Goal: Communication & Community: Share content

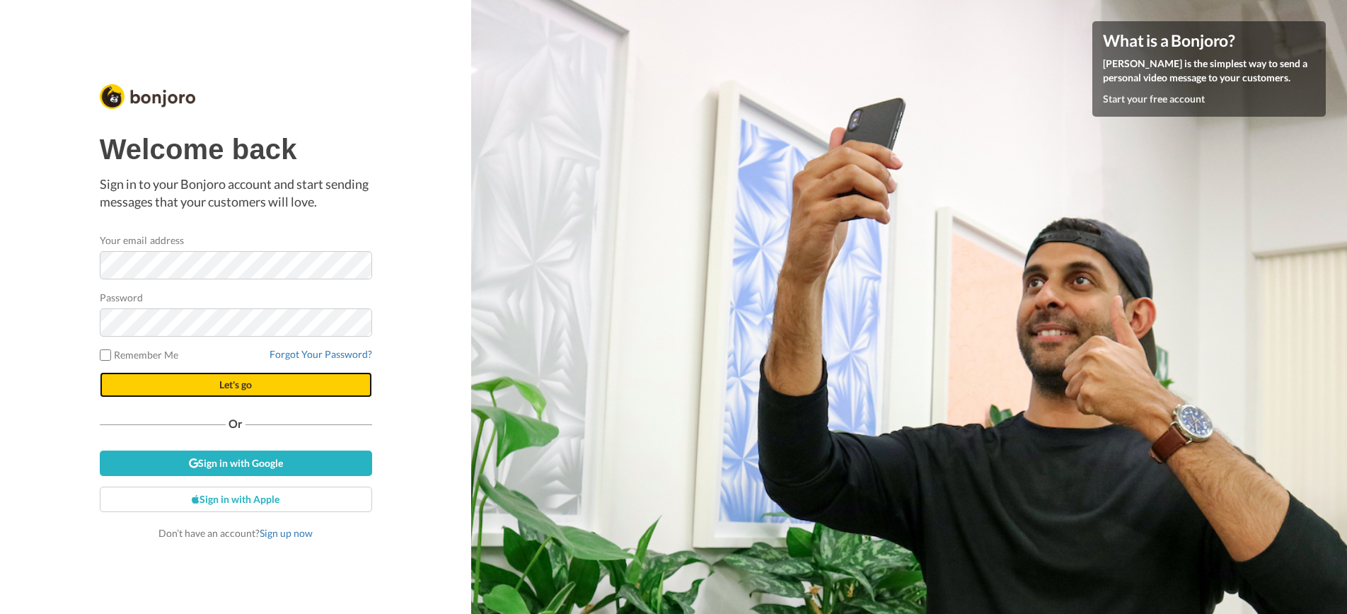
click at [222, 390] on span "Let's go" at bounding box center [235, 385] width 33 height 12
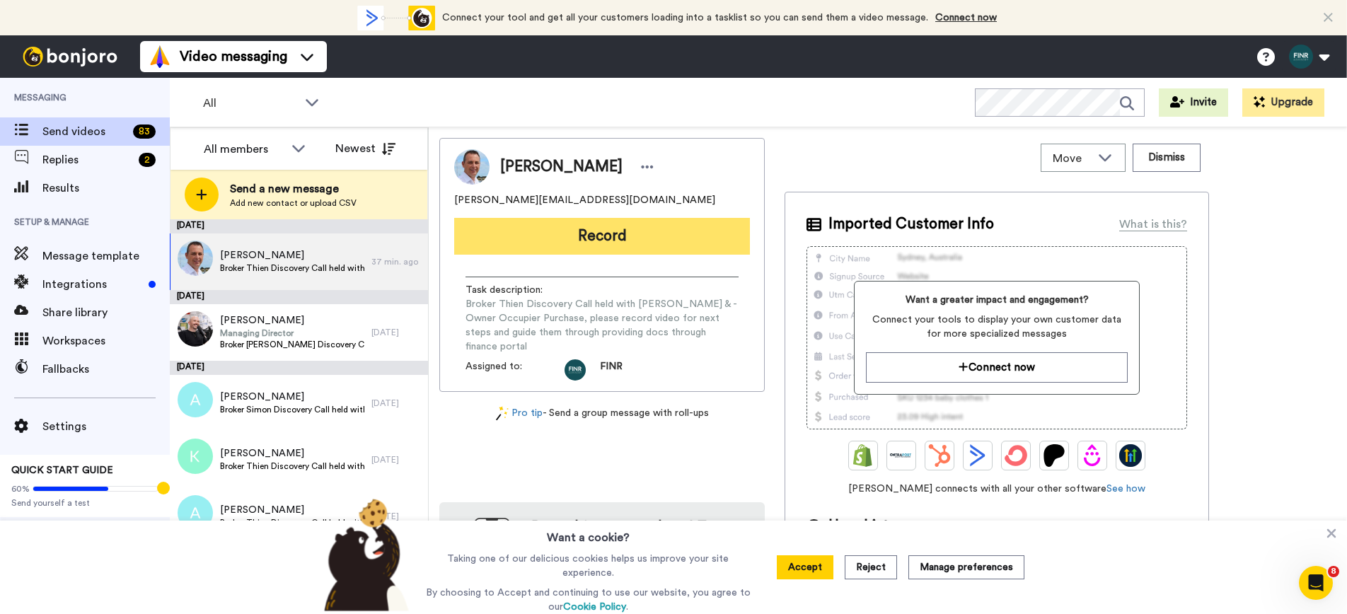
click at [606, 236] on button "Record" at bounding box center [602, 236] width 296 height 37
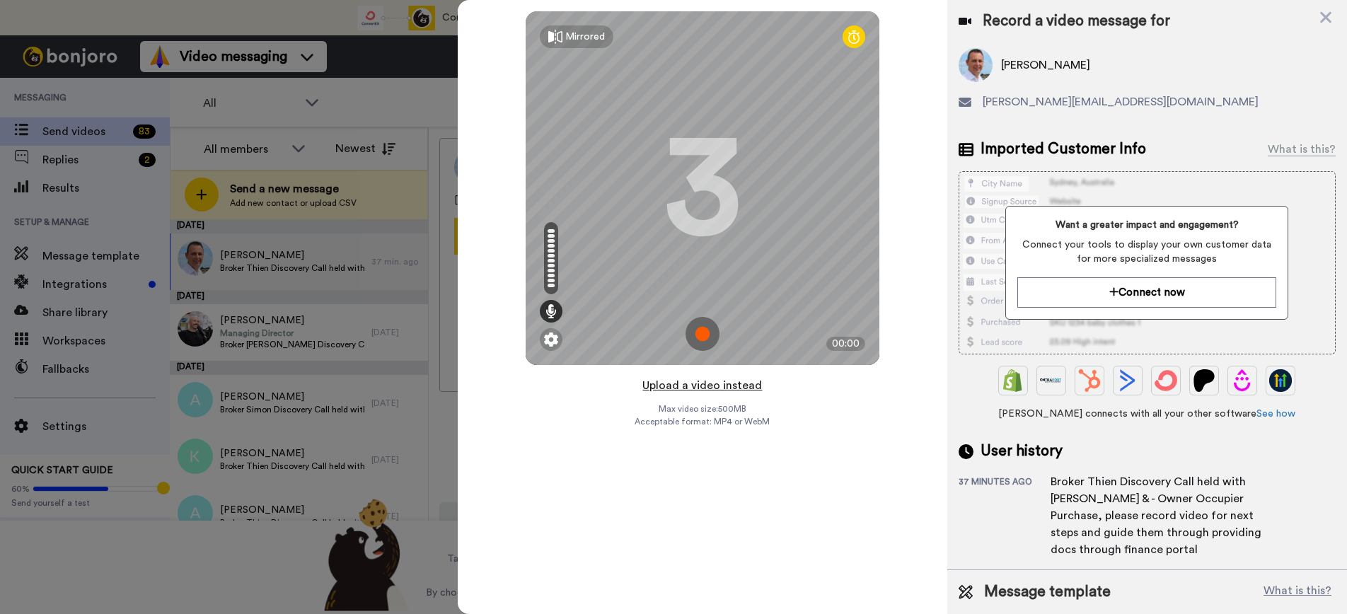
click at [728, 384] on button "Upload a video instead" at bounding box center [702, 385] width 128 height 18
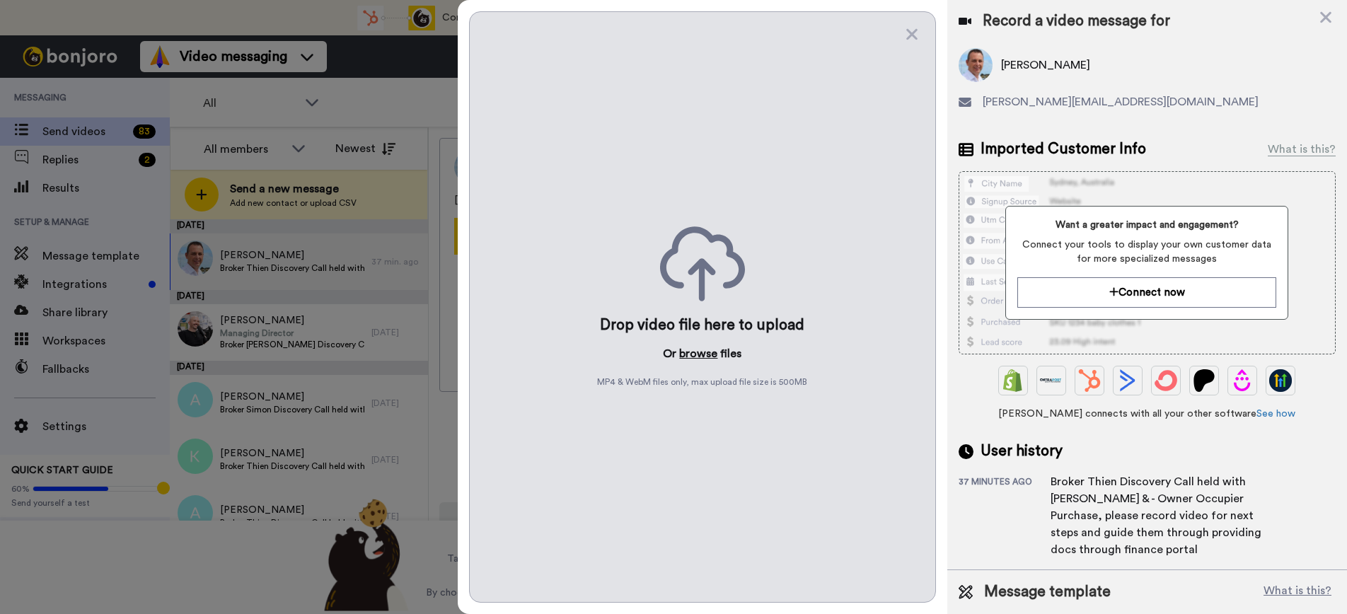
click at [693, 358] on button "browse" at bounding box center [698, 353] width 38 height 17
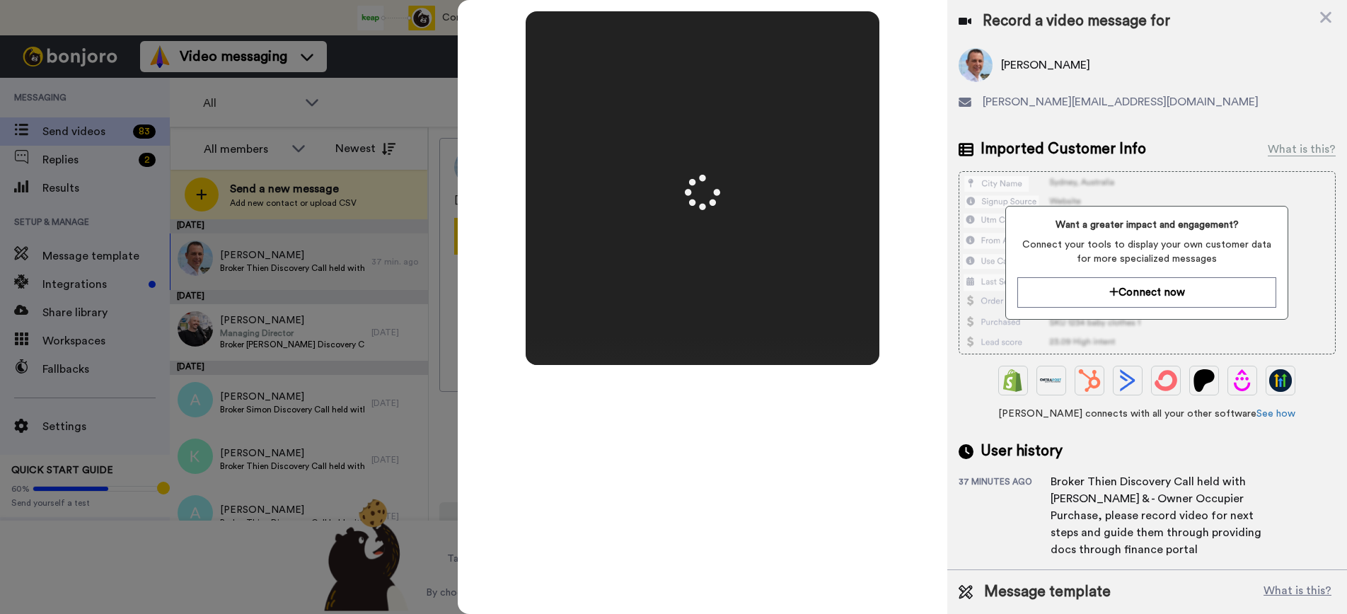
click at [1213, 103] on div "jody.slyns@yahoo.com" at bounding box center [1147, 101] width 377 height 17
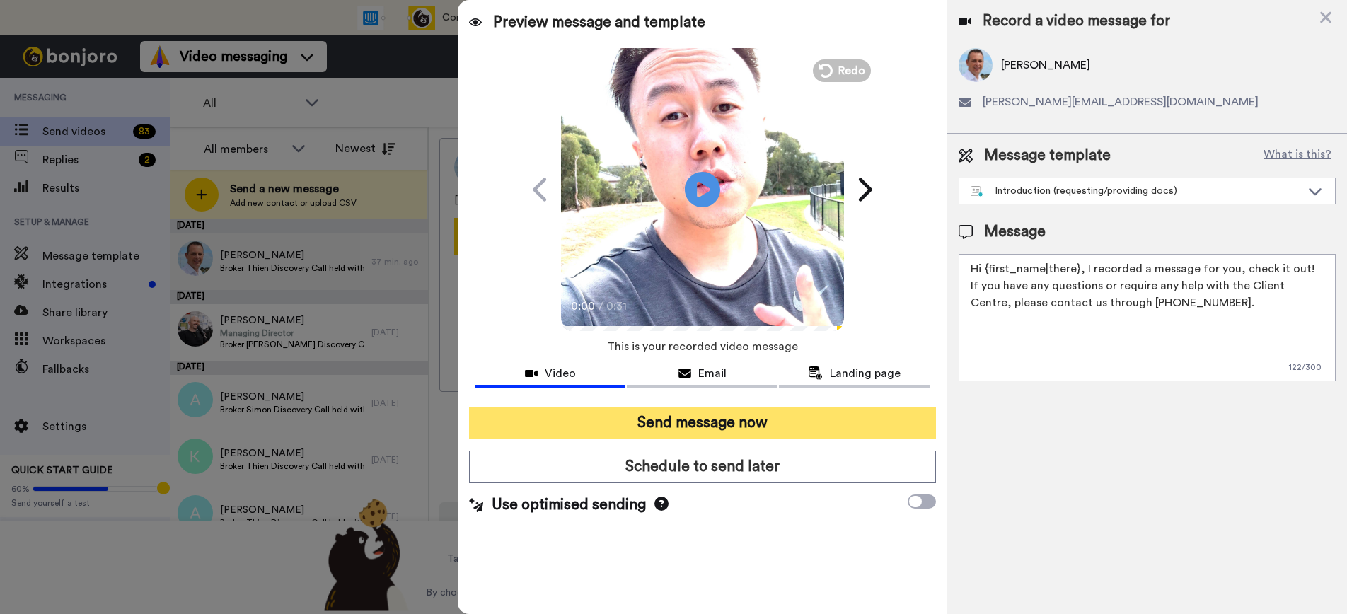
click at [769, 413] on button "Send message now" at bounding box center [702, 423] width 466 height 33
